Goal: Task Accomplishment & Management: Complete application form

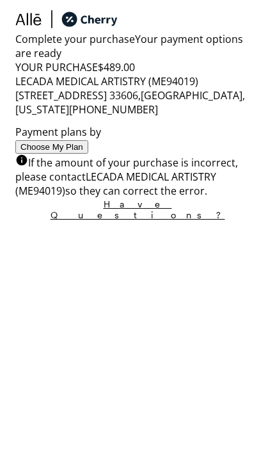
scroll to position [5, 0]
click at [88, 154] on button "Choose My Plan" at bounding box center [51, 146] width 73 height 13
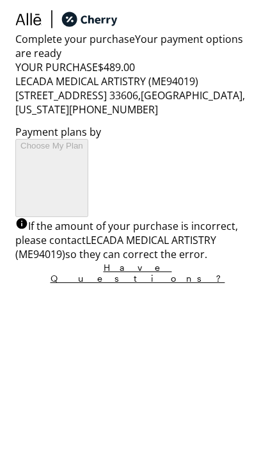
scroll to position [1058, 0]
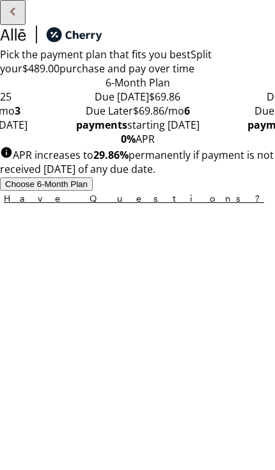
click at [179, 146] on span "6 payments starting [DATE] 0% APR" at bounding box center [138, 125] width 124 height 42
click at [93, 191] on button "Choose 6 -Month Plan" at bounding box center [46, 183] width 93 height 13
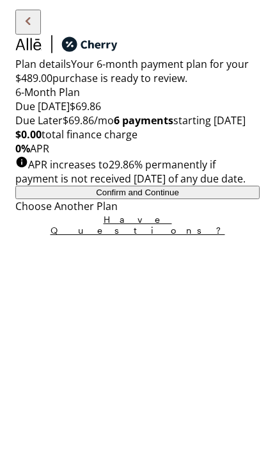
click at [170, 199] on button "Confirm and Continue" at bounding box center [137, 192] width 245 height 13
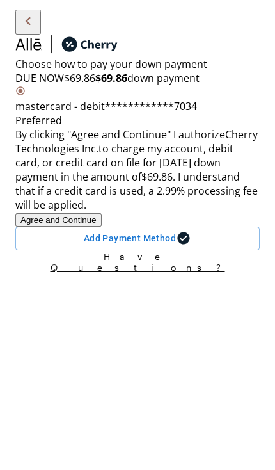
click at [32, 31] on img at bounding box center [27, 21] width 15 height 19
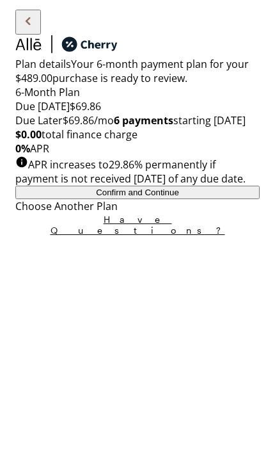
click at [155, 199] on button "Confirm and Continue" at bounding box center [137, 192] width 245 height 13
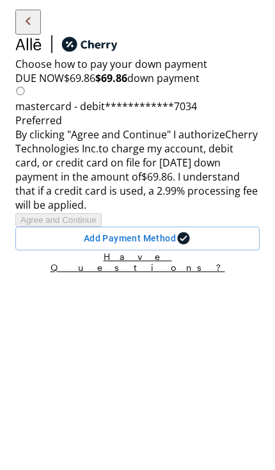
radio input "true"
click at [102, 227] on button "Agree and Continue" at bounding box center [58, 219] width 86 height 13
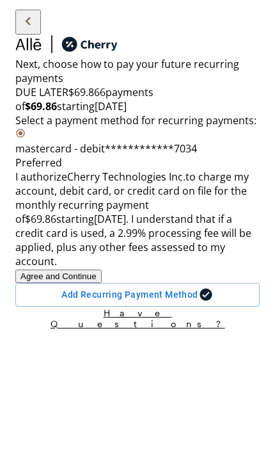
click at [102, 283] on button "Agree and Continue" at bounding box center [58, 276] width 86 height 13
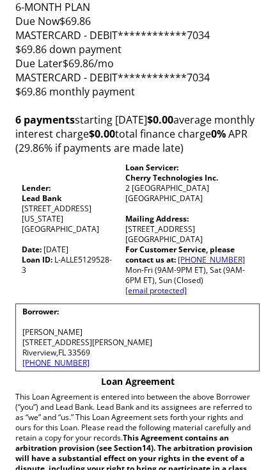
scroll to position [1244, 0]
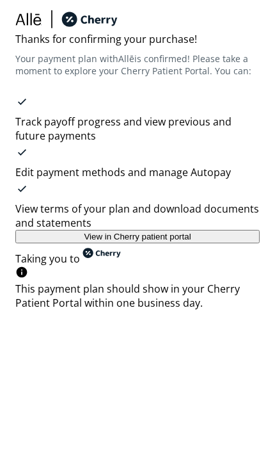
click at [198, 243] on button "View in Cherry patient portal" at bounding box center [137, 236] width 245 height 13
